Goal: Navigation & Orientation: Understand site structure

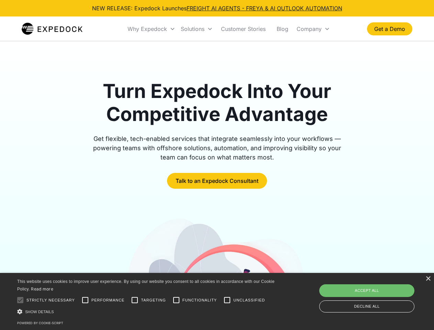
click at [152, 29] on div "Why Expedock" at bounding box center [148, 28] width 40 height 7
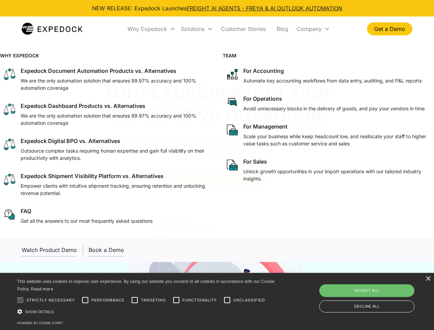
click at [197, 29] on div "Solutions" at bounding box center [193, 28] width 24 height 7
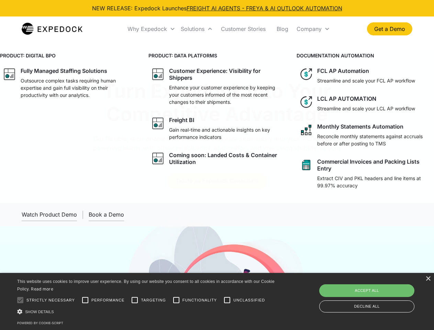
click at [313, 29] on div "Company" at bounding box center [309, 28] width 25 height 7
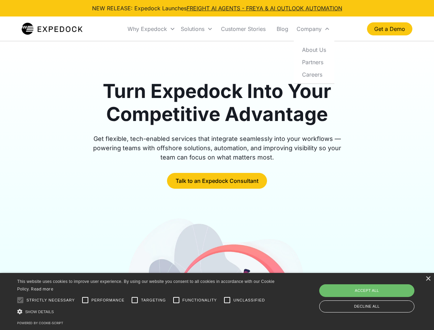
click at [20, 300] on div at bounding box center [20, 300] width 14 height 14
click at [85, 300] on input "Performance" at bounding box center [85, 300] width 14 height 14
checkbox input "true"
click at [135, 300] on input "Targeting" at bounding box center [135, 300] width 14 height 14
checkbox input "true"
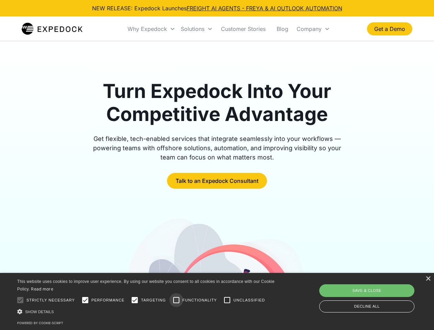
click at [176, 300] on input "Functionality" at bounding box center [176, 300] width 14 height 14
checkbox input "true"
click at [227, 300] on input "Unclassified" at bounding box center [227, 300] width 14 height 14
checkbox input "true"
click at [147, 311] on div "Show details Hide details" at bounding box center [147, 311] width 260 height 7
